Goal: Task Accomplishment & Management: Use online tool/utility

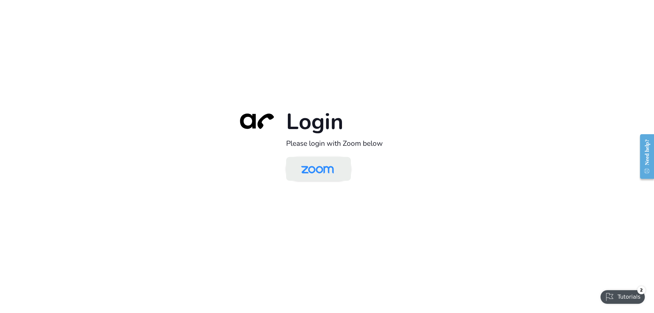
click at [327, 171] on img at bounding box center [317, 169] width 47 height 22
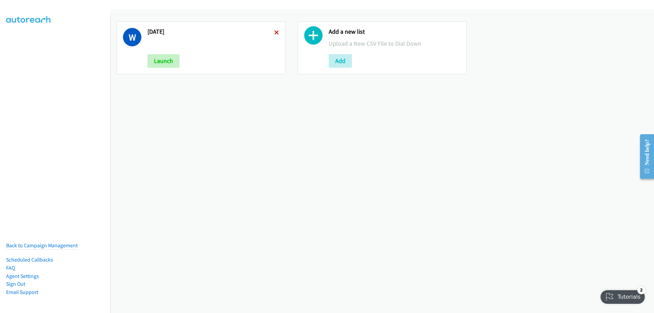
click at [277, 33] on icon at bounding box center [276, 33] width 5 height 5
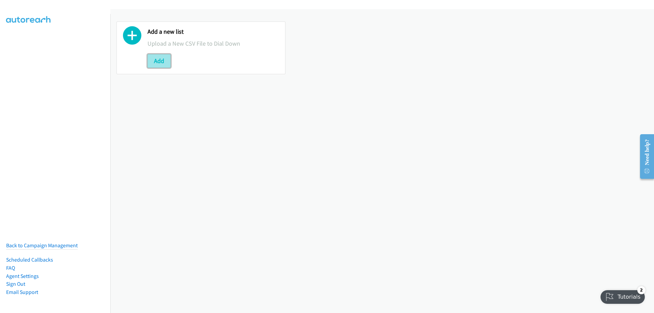
click at [157, 63] on button "Add" at bounding box center [158, 61] width 23 height 14
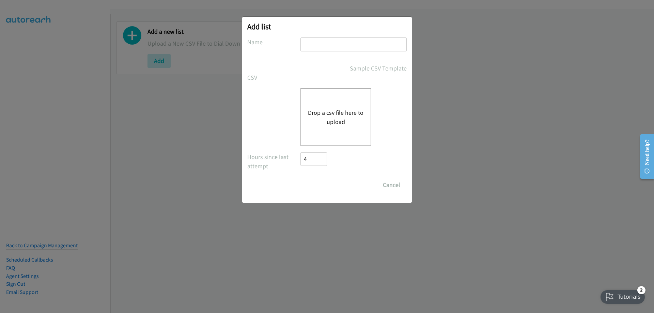
click at [332, 46] on input "text" at bounding box center [353, 44] width 106 height 14
type input "Wednesday 2"
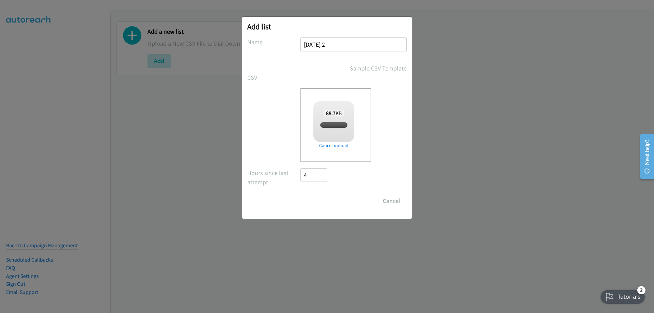
checkbox input "true"
click at [320, 200] on input "Save List" at bounding box center [318, 201] width 36 height 14
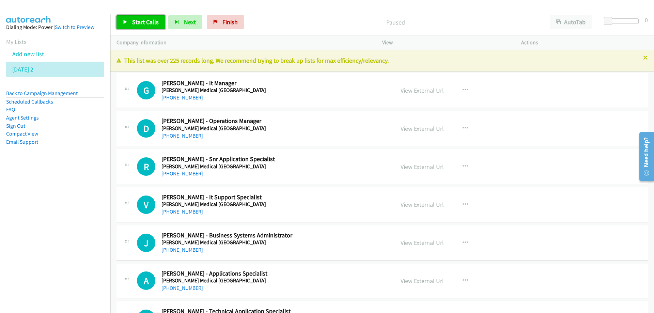
click at [143, 21] on span "Start Calls" at bounding box center [145, 22] width 27 height 8
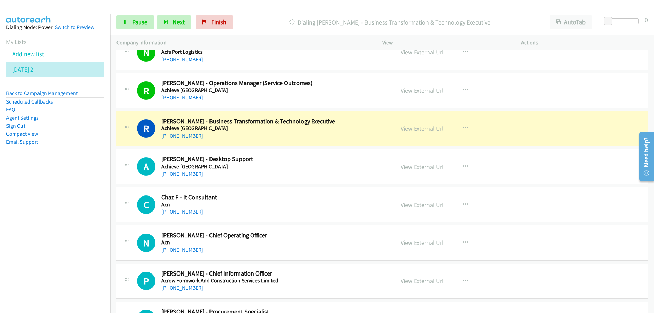
scroll to position [579, 0]
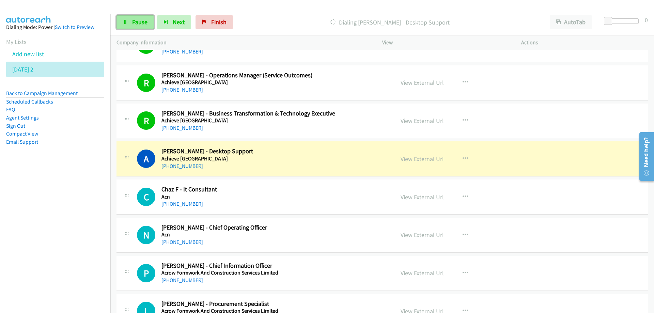
click at [137, 23] on span "Pause" at bounding box center [139, 22] width 15 height 8
click at [280, 166] on div "+61 429 123 163" at bounding box center [273, 166] width 224 height 8
click at [416, 159] on link "View External Url" at bounding box center [421, 159] width 43 height 8
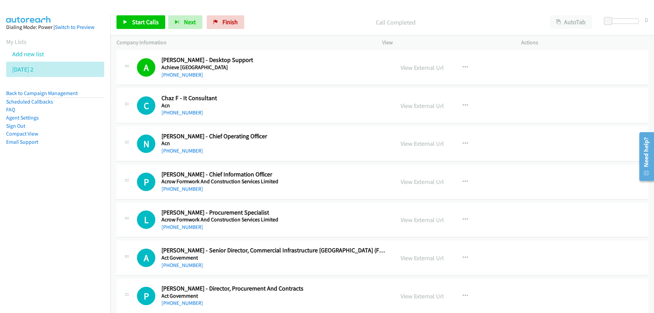
scroll to position [681, 0]
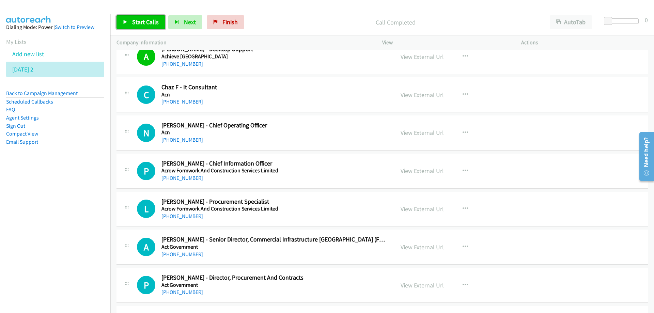
click at [142, 25] on span "Start Calls" at bounding box center [145, 22] width 27 height 8
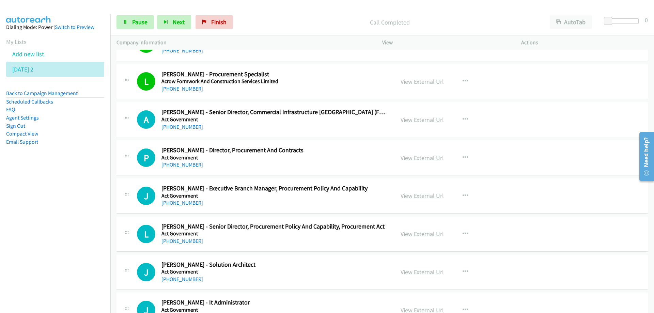
scroll to position [817, 0]
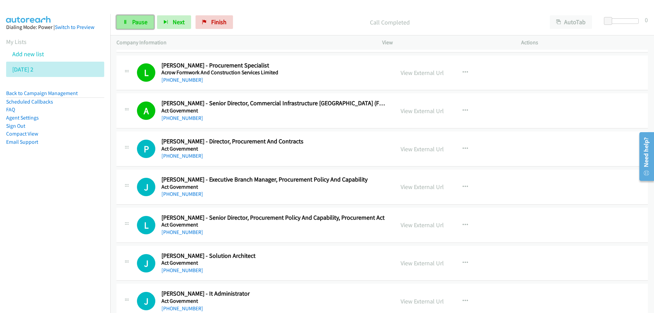
click at [136, 21] on span "Pause" at bounding box center [139, 22] width 15 height 8
drag, startPoint x: 288, startPoint y: 119, endPoint x: 300, endPoint y: 122, distance: 12.6
click at [288, 119] on div "+61 2 8228 7887" at bounding box center [273, 118] width 224 height 8
click at [421, 110] on link "View External Url" at bounding box center [421, 111] width 43 height 8
click at [147, 18] on span "Start Calls" at bounding box center [145, 22] width 27 height 8
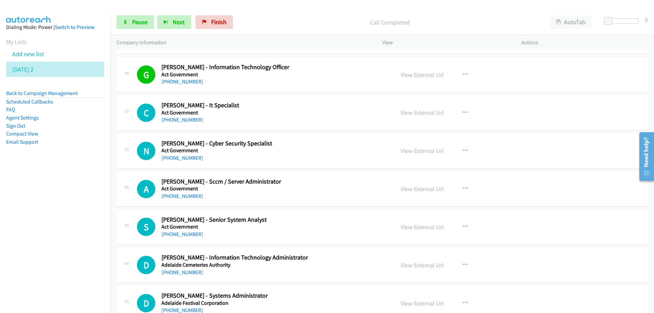
scroll to position [1090, 0]
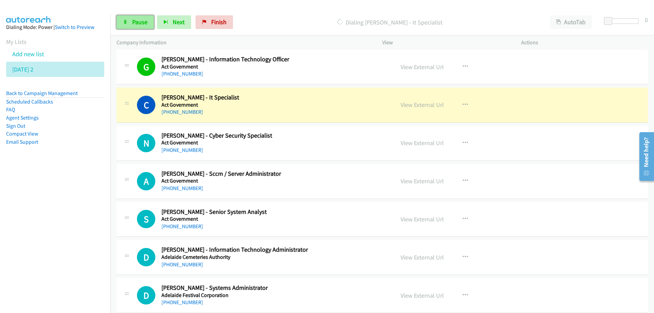
click at [143, 21] on span "Pause" at bounding box center [139, 22] width 15 height 8
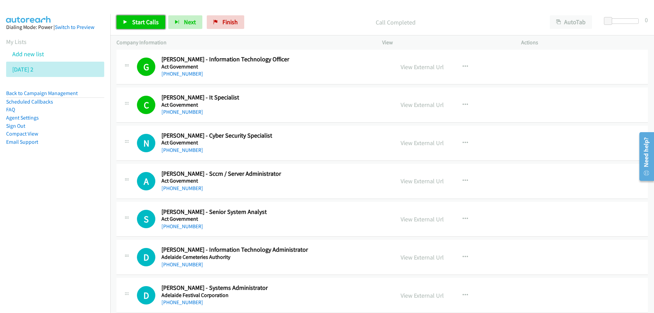
click at [140, 20] on span "Start Calls" at bounding box center [145, 22] width 27 height 8
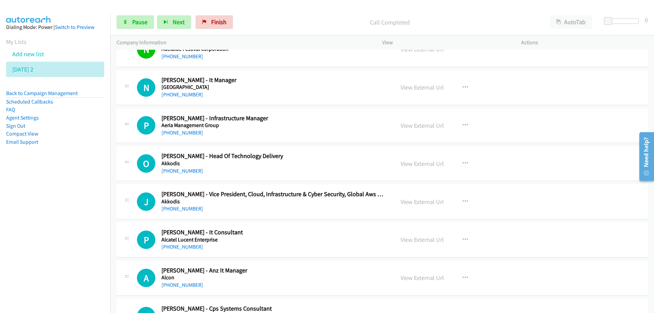
scroll to position [1396, 0]
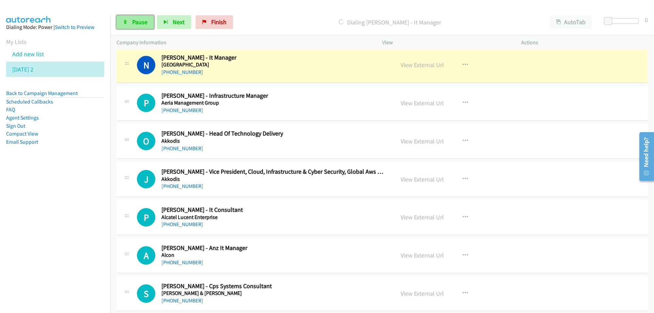
click at [140, 23] on span "Pause" at bounding box center [139, 22] width 15 height 8
click at [430, 66] on link "View External Url" at bounding box center [421, 65] width 43 height 8
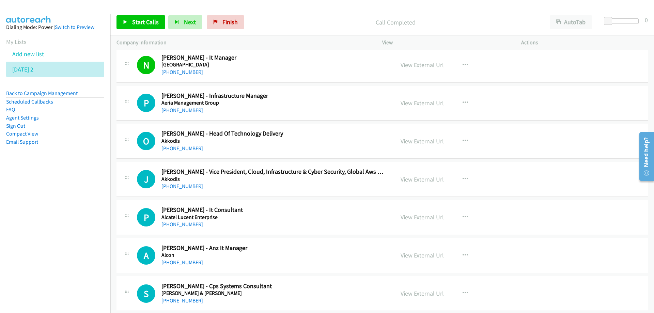
click at [346, 105] on h5 "Aeria Management Group" at bounding box center [273, 102] width 224 height 7
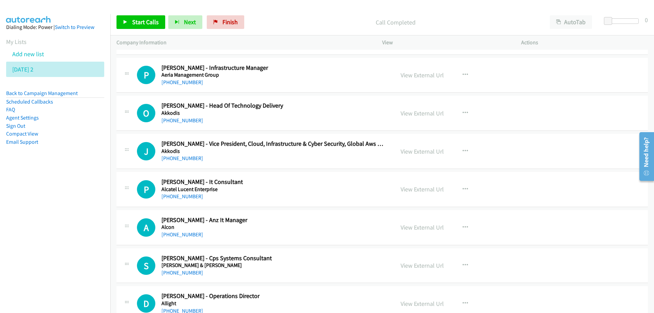
scroll to position [1430, 0]
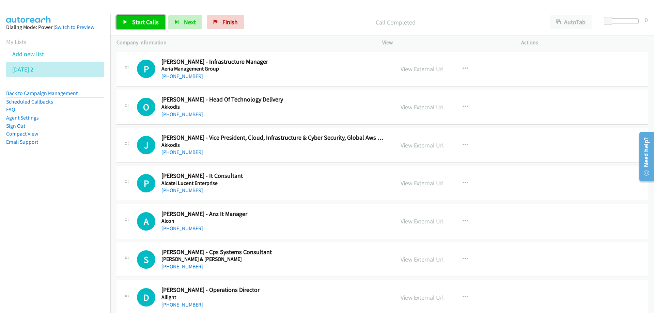
click at [149, 22] on span "Start Calls" at bounding box center [145, 22] width 27 height 8
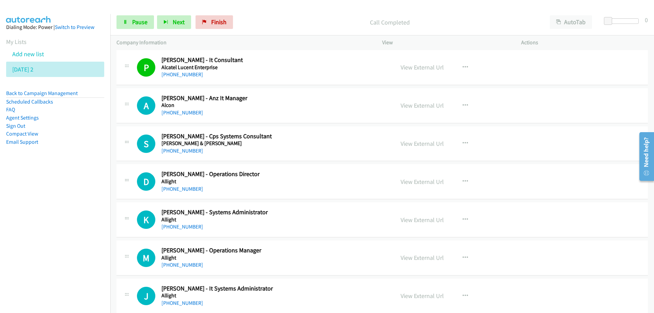
scroll to position [1567, 0]
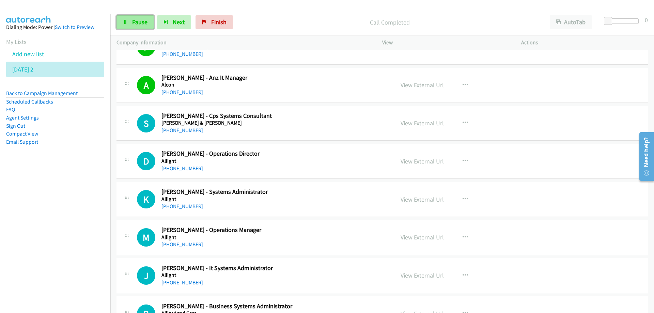
click at [144, 19] on span "Pause" at bounding box center [139, 22] width 15 height 8
click at [142, 20] on span "Start Calls" at bounding box center [145, 22] width 27 height 8
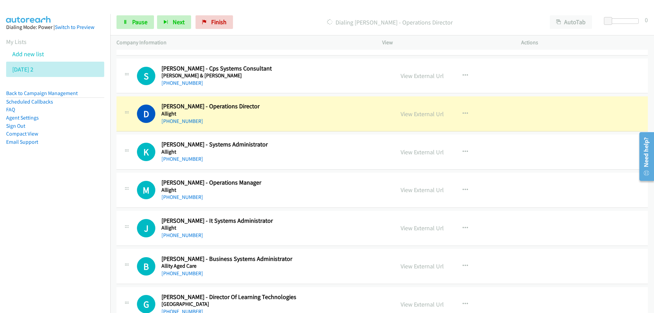
scroll to position [1635, 0]
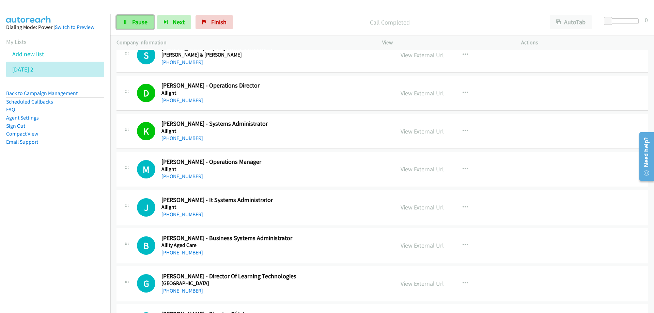
click at [132, 18] on span "Pause" at bounding box center [139, 22] width 15 height 8
drag, startPoint x: 339, startPoint y: 133, endPoint x: 420, endPoint y: 132, distance: 80.4
click at [420, 132] on link "View External Url" at bounding box center [421, 131] width 43 height 8
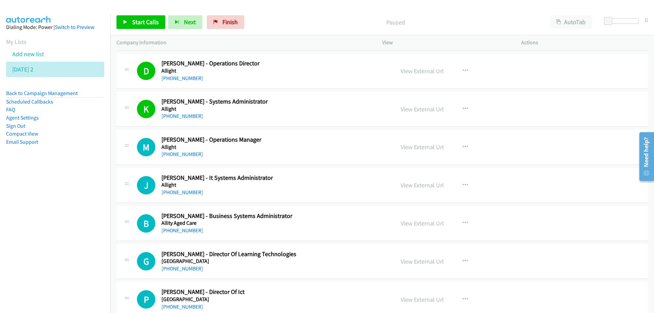
scroll to position [1669, 0]
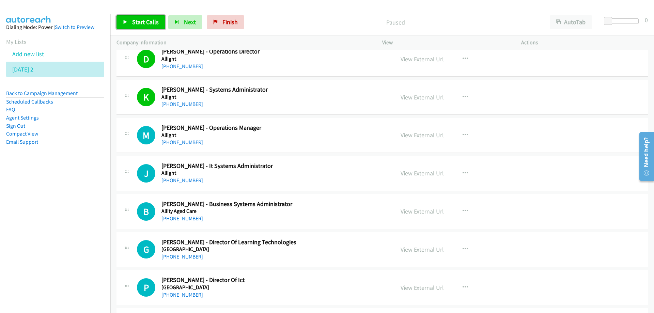
click at [136, 24] on span "Start Calls" at bounding box center [145, 22] width 27 height 8
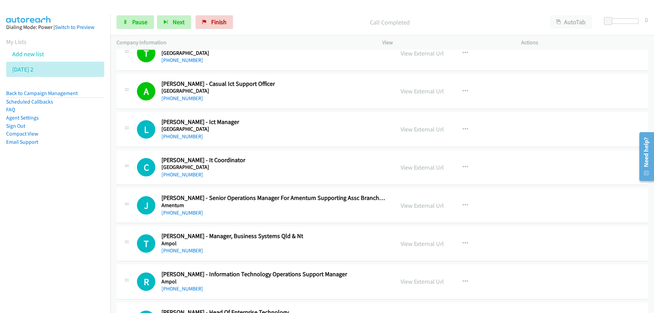
scroll to position [1975, 0]
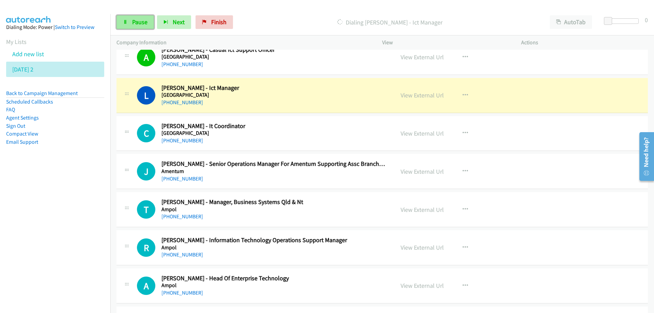
click at [139, 21] on span "Pause" at bounding box center [139, 22] width 15 height 8
click at [418, 98] on link "View External Url" at bounding box center [421, 95] width 43 height 8
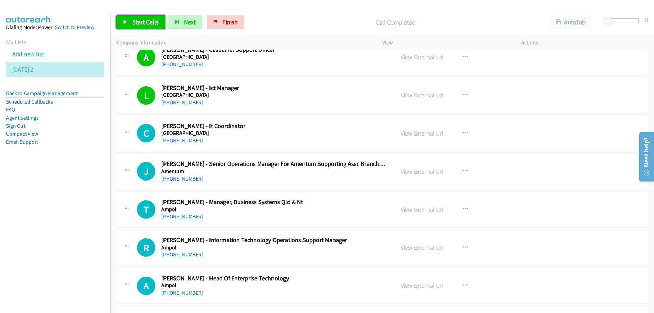
click at [140, 19] on span "Start Calls" at bounding box center [145, 22] width 27 height 8
click at [131, 21] on link "Pause" at bounding box center [134, 22] width 37 height 14
click at [148, 26] on link "Start Calls" at bounding box center [140, 22] width 49 height 14
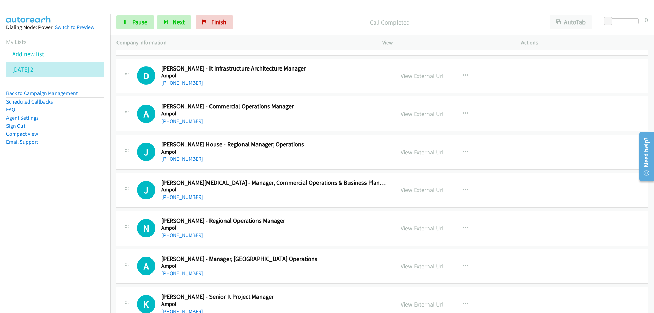
scroll to position [2452, 0]
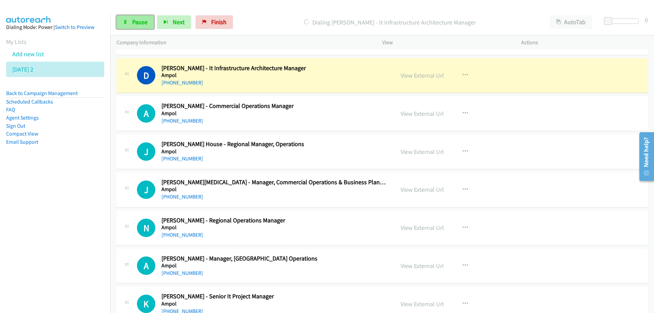
click at [132, 17] on link "Pause" at bounding box center [134, 22] width 37 height 14
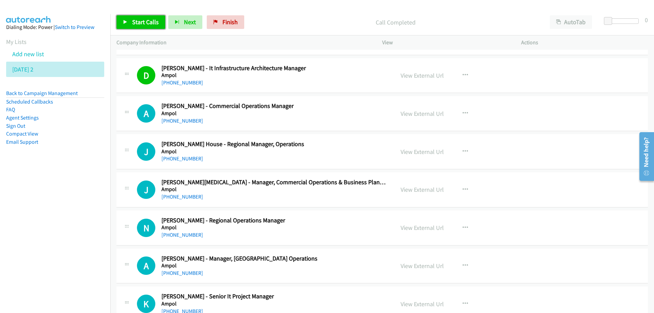
click at [145, 22] on span "Start Calls" at bounding box center [145, 22] width 27 height 8
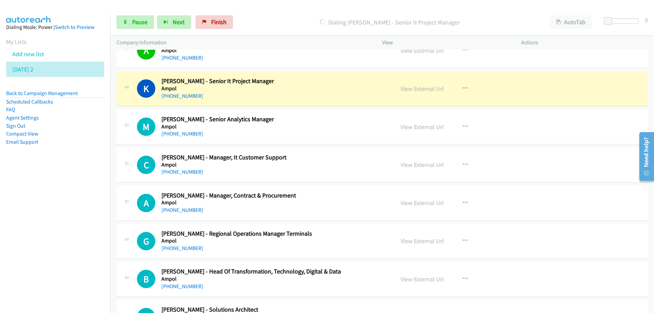
scroll to position [2656, 0]
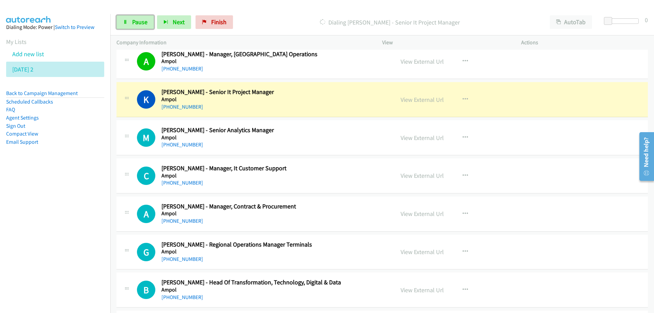
drag, startPoint x: 142, startPoint y: 22, endPoint x: 182, endPoint y: 59, distance: 54.0
click at [142, 21] on span "Pause" at bounding box center [139, 22] width 15 height 8
click at [412, 102] on link "View External Url" at bounding box center [421, 100] width 43 height 8
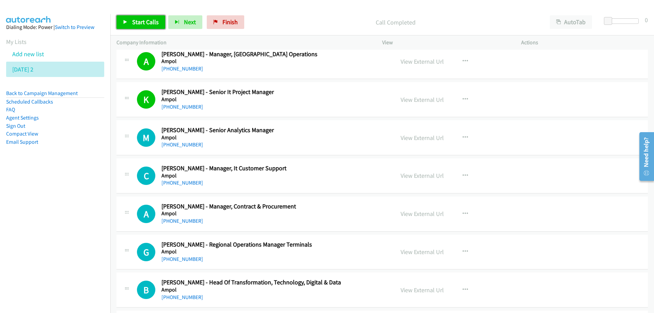
click at [142, 15] on link "Start Calls" at bounding box center [140, 22] width 49 height 14
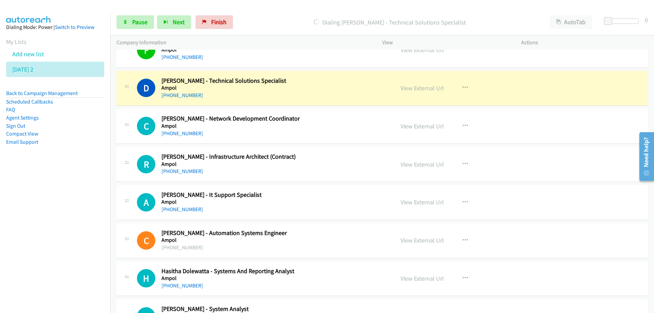
scroll to position [3065, 0]
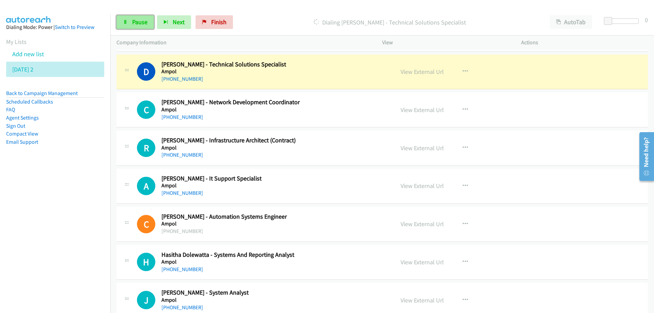
click at [145, 22] on span "Pause" at bounding box center [139, 22] width 15 height 8
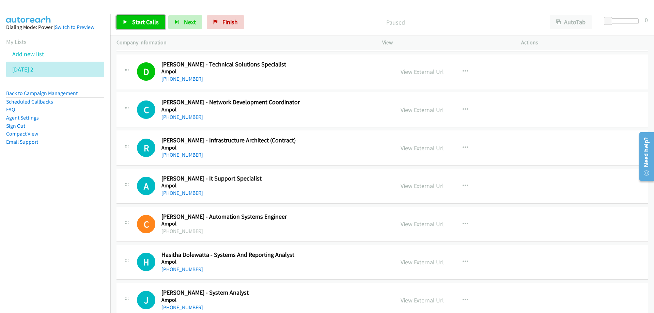
click at [141, 20] on span "Start Calls" at bounding box center [145, 22] width 27 height 8
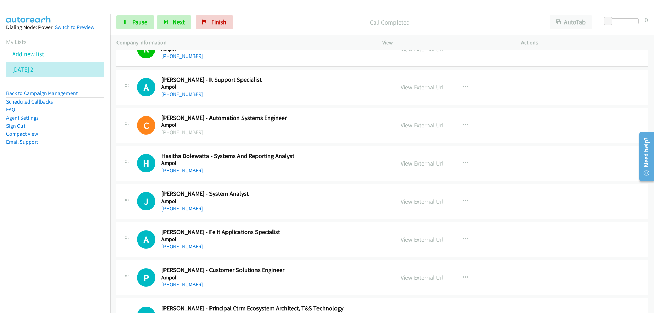
scroll to position [3167, 0]
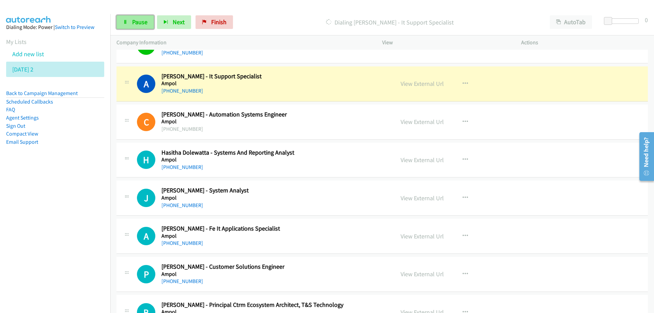
click at [133, 21] on span "Pause" at bounding box center [139, 22] width 15 height 8
click at [419, 84] on link "View External Url" at bounding box center [421, 84] width 43 height 8
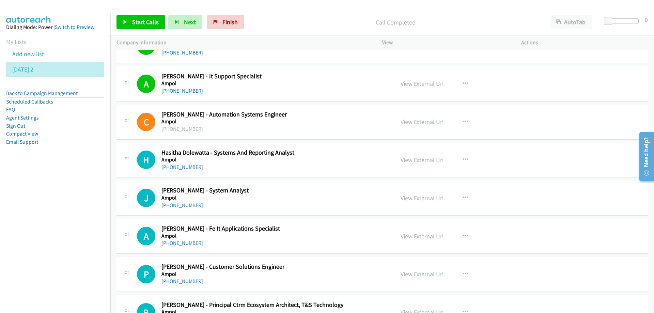
scroll to position [3201, 0]
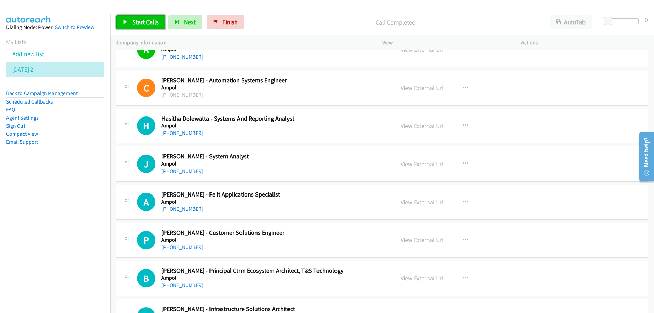
click at [156, 20] on span "Start Calls" at bounding box center [145, 22] width 27 height 8
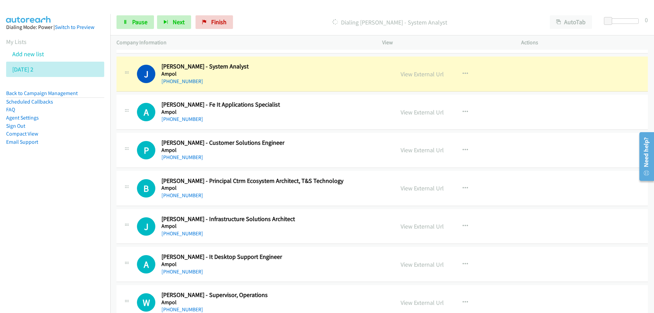
scroll to position [3303, 0]
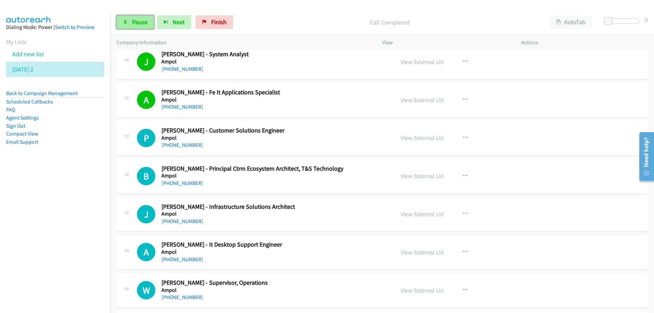
click at [141, 27] on link "Pause" at bounding box center [134, 22] width 37 height 14
click at [79, 203] on nav "Dialing Mode: Power | Switch to Preview My Lists Add new list Wednesday 2 Back …" at bounding box center [55, 170] width 111 height 313
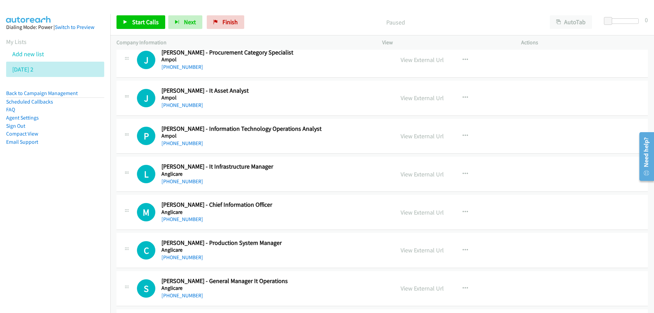
scroll to position [3644, 0]
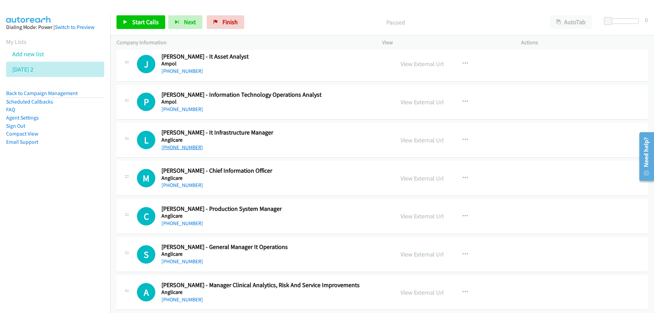
click at [179, 147] on link "+61 408 214 584" at bounding box center [182, 147] width 42 height 6
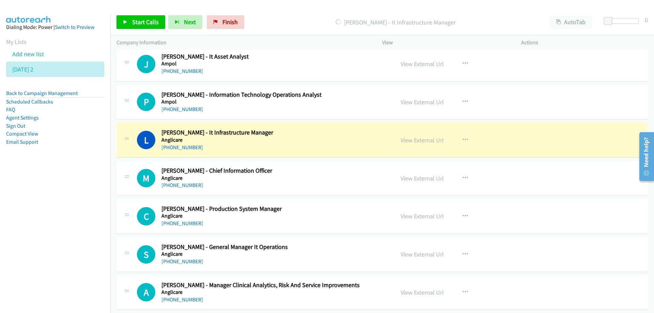
click at [309, 138] on h5 "Anglicare" at bounding box center [273, 140] width 224 height 7
click at [421, 141] on link "View External Url" at bounding box center [421, 140] width 43 height 8
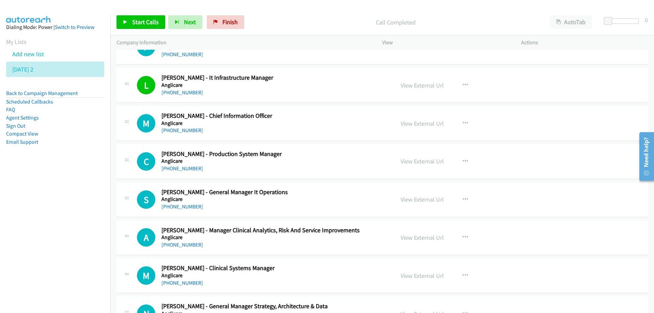
scroll to position [3712, 0]
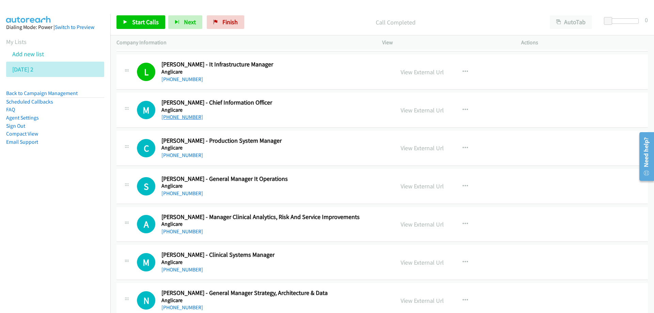
click at [178, 116] on link "+61 412 361 150" at bounding box center [182, 117] width 42 height 6
click at [329, 112] on h5 "Anglicare" at bounding box center [273, 110] width 224 height 7
click at [407, 108] on link "View External Url" at bounding box center [421, 110] width 43 height 8
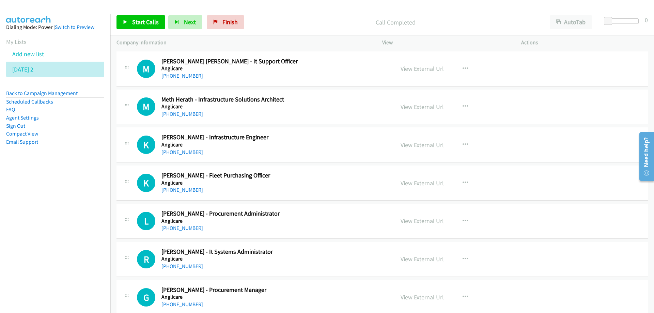
scroll to position [4461, 0]
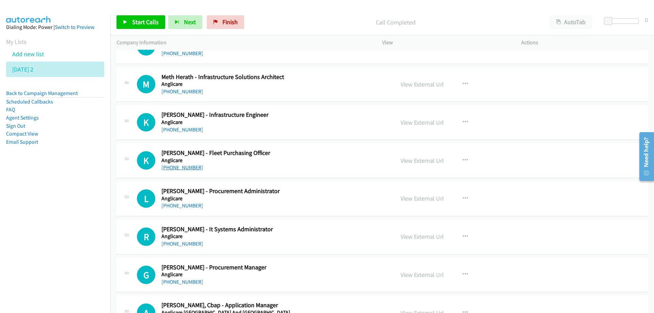
click at [184, 166] on link "+61 2 9895 8022" at bounding box center [182, 167] width 42 height 6
click at [303, 163] on h5 "Anglicare" at bounding box center [273, 160] width 224 height 7
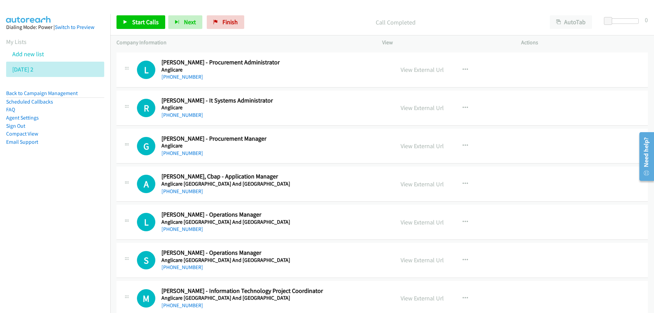
scroll to position [4597, 0]
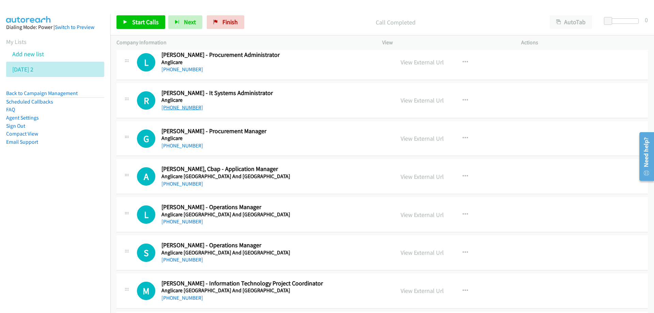
click at [171, 105] on link "+61 2 9421 5343" at bounding box center [182, 107] width 42 height 6
click at [329, 147] on div "+61 484 931 335" at bounding box center [273, 146] width 224 height 8
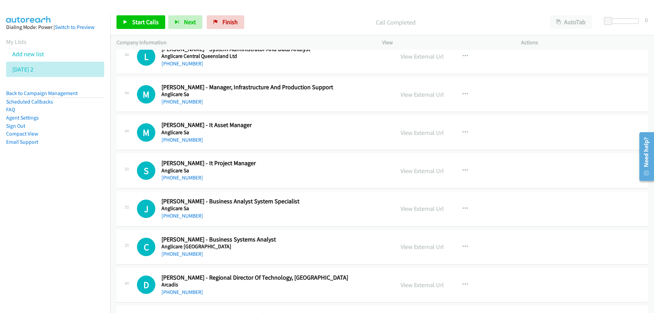
scroll to position [4904, 0]
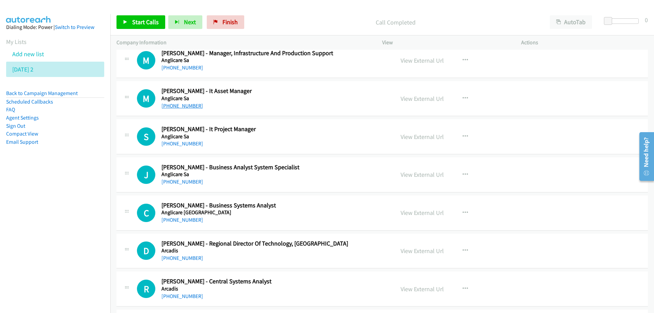
click at [175, 106] on link "+61 8 8248 1379" at bounding box center [182, 106] width 42 height 6
drag, startPoint x: 306, startPoint y: 138, endPoint x: 322, endPoint y: 136, distance: 15.8
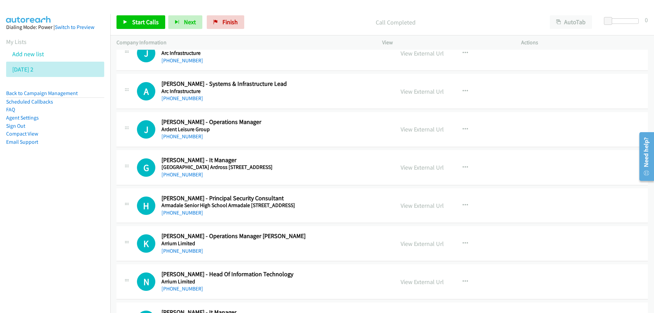
scroll to position [5755, 0]
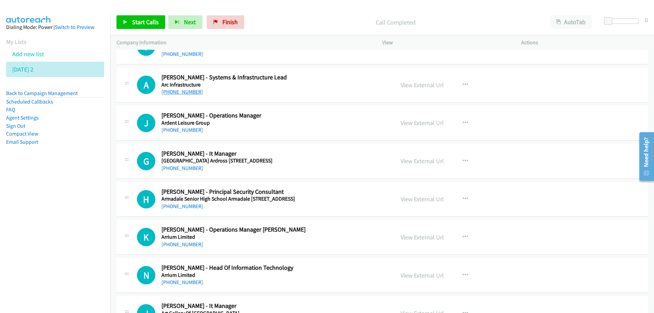
click at [175, 91] on link "+61 419 350 769" at bounding box center [182, 92] width 42 height 6
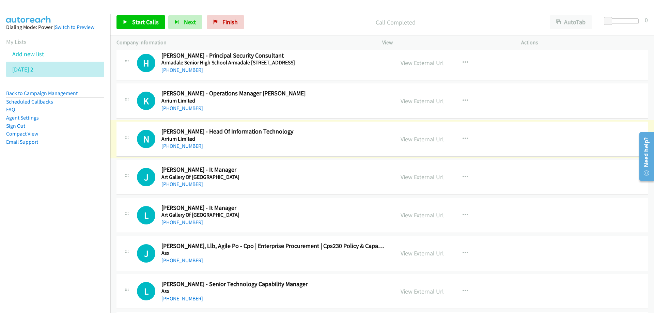
scroll to position [5926, 0]
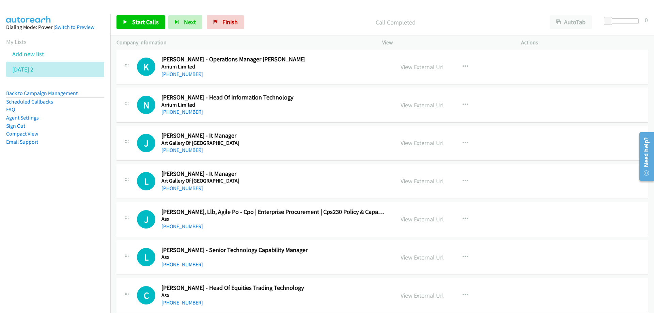
drag, startPoint x: 339, startPoint y: 108, endPoint x: 174, endPoint y: 117, distance: 165.1
drag, startPoint x: 181, startPoint y: 112, endPoint x: 345, endPoint y: 116, distance: 164.5
click at [410, 106] on link "View External Url" at bounding box center [421, 105] width 43 height 8
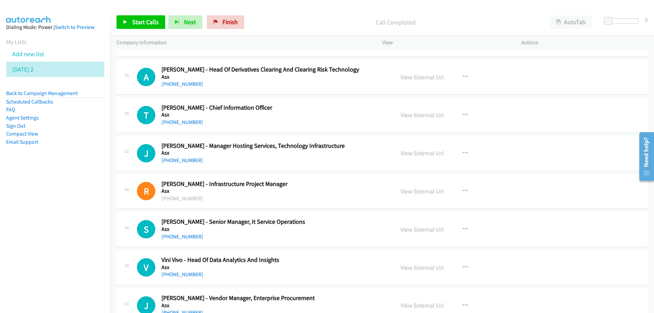
scroll to position [6198, 0]
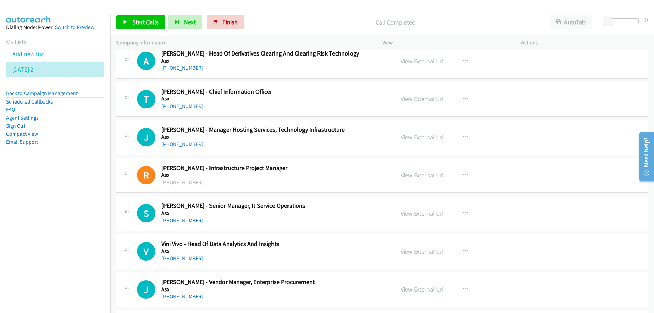
click at [305, 96] on h5 "Asx" at bounding box center [273, 98] width 224 height 7
click at [405, 100] on link "View External Url" at bounding box center [421, 99] width 43 height 8
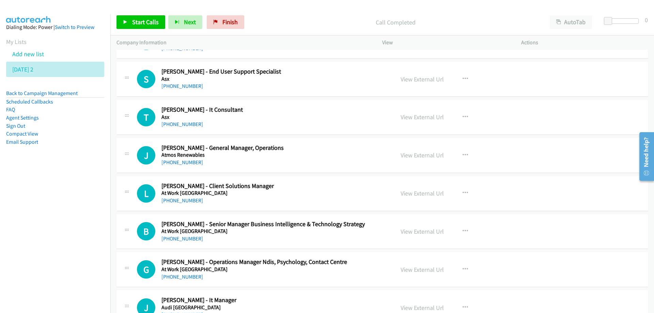
scroll to position [6573, 0]
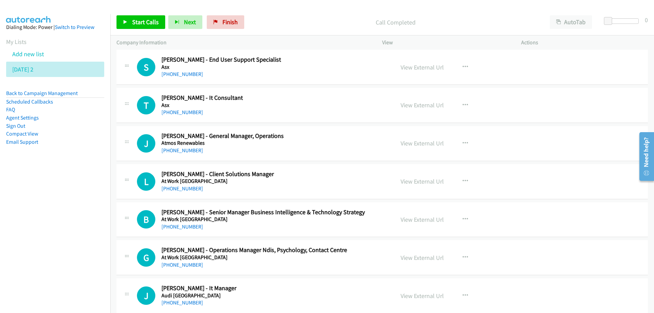
click at [269, 108] on div "+61 415 649 465" at bounding box center [273, 112] width 224 height 8
click at [414, 108] on link "View External Url" at bounding box center [421, 105] width 43 height 8
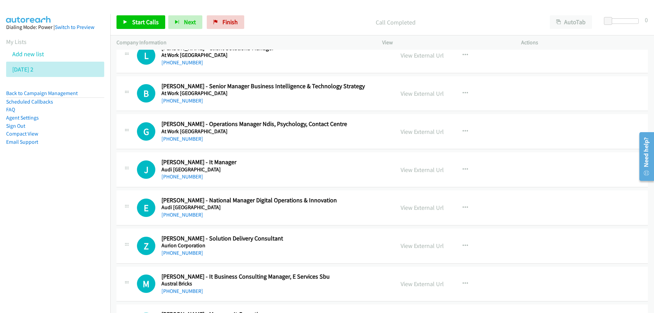
scroll to position [6709, 0]
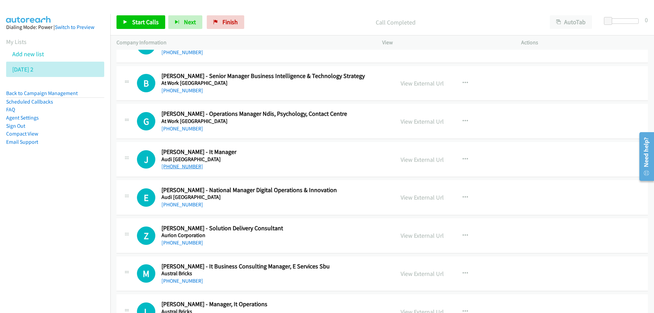
click at [183, 164] on link "+61 2 9695 6299" at bounding box center [182, 166] width 42 height 6
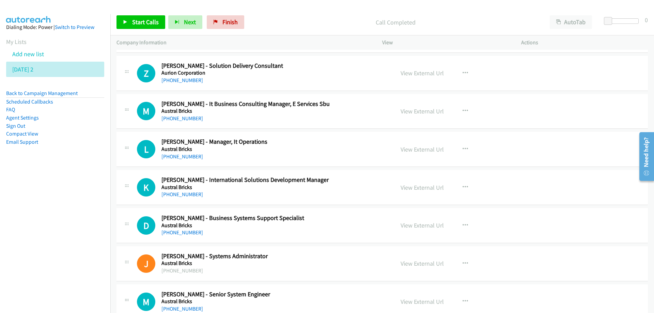
scroll to position [6879, 0]
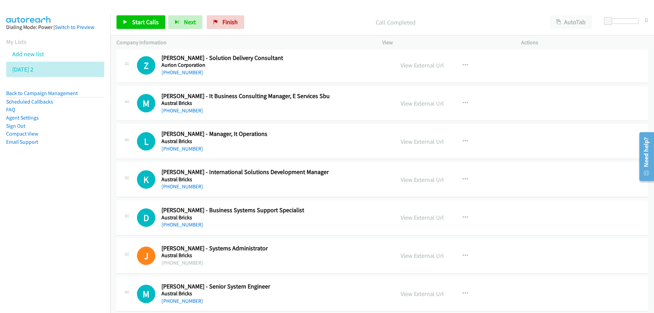
drag, startPoint x: 296, startPoint y: 152, endPoint x: 219, endPoint y: 156, distance: 77.1
click at [181, 150] on link "+61 417 714 468" at bounding box center [182, 148] width 42 height 6
drag, startPoint x: 254, startPoint y: 137, endPoint x: 405, endPoint y: 145, distance: 150.4
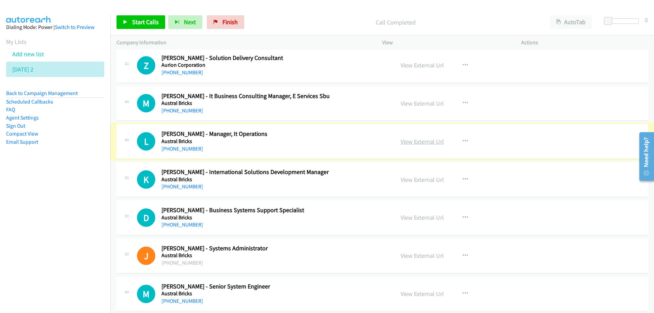
click at [412, 141] on link "View External Url" at bounding box center [421, 142] width 43 height 8
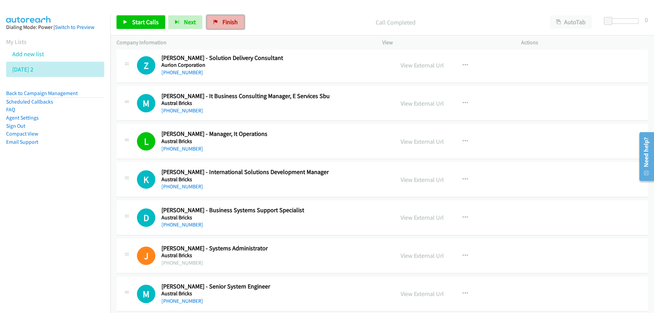
click at [224, 20] on span "Finish" at bounding box center [229, 22] width 15 height 8
